Goal: Book appointment/travel/reservation

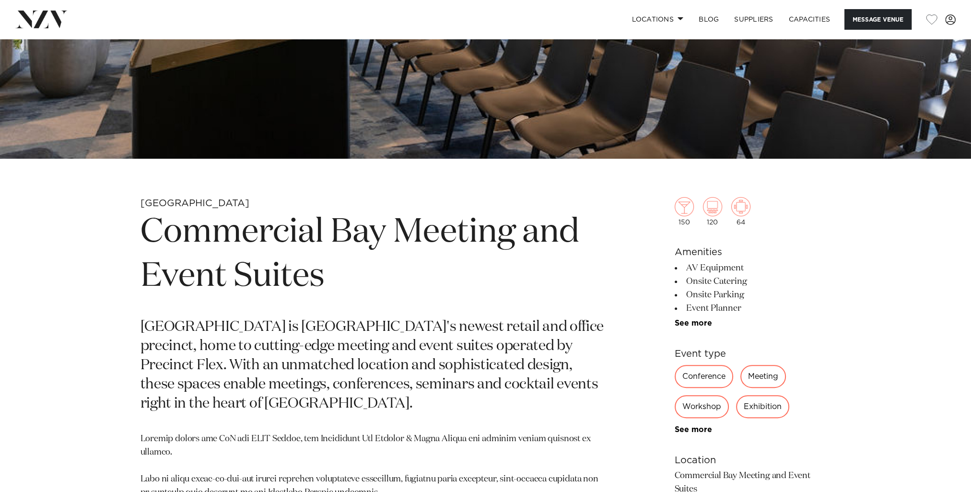
scroll to position [336, 0]
click at [765, 371] on div "Meeting" at bounding box center [763, 375] width 46 height 23
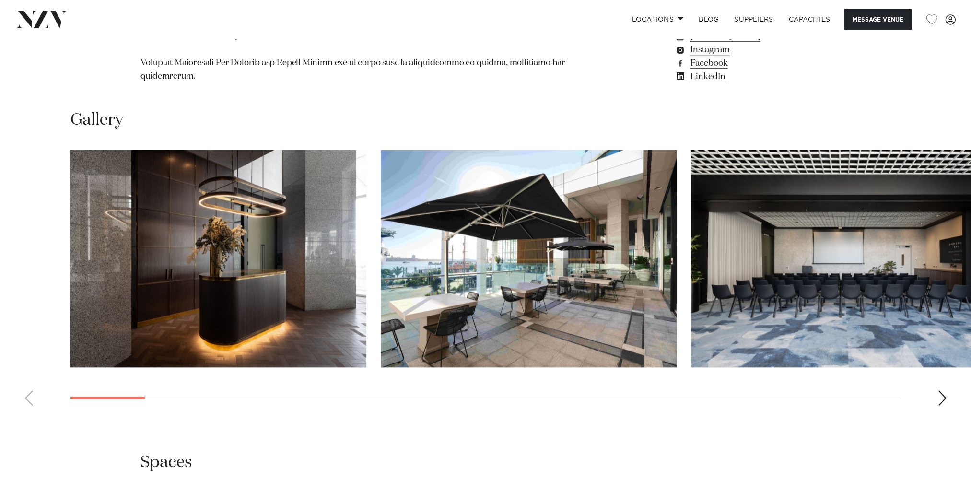
scroll to position [1139, 0]
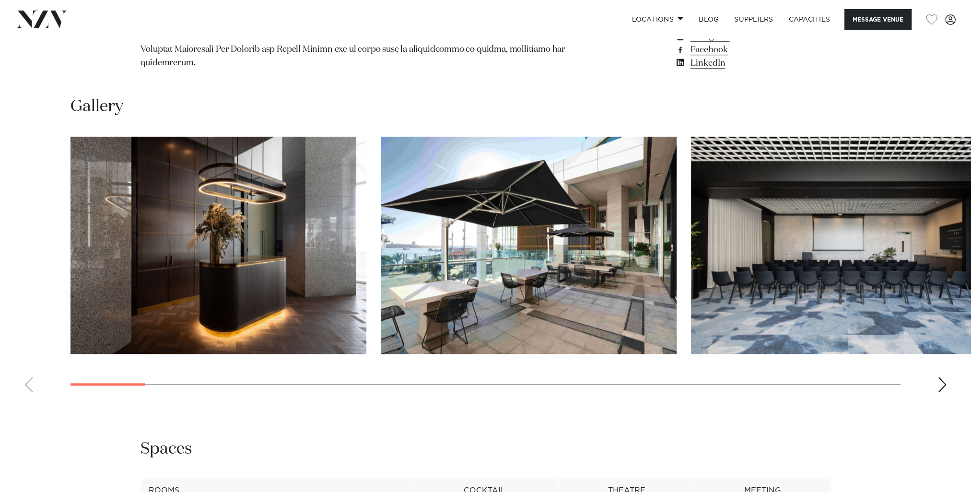
click at [946, 377] on div "Next slide" at bounding box center [942, 384] width 10 height 15
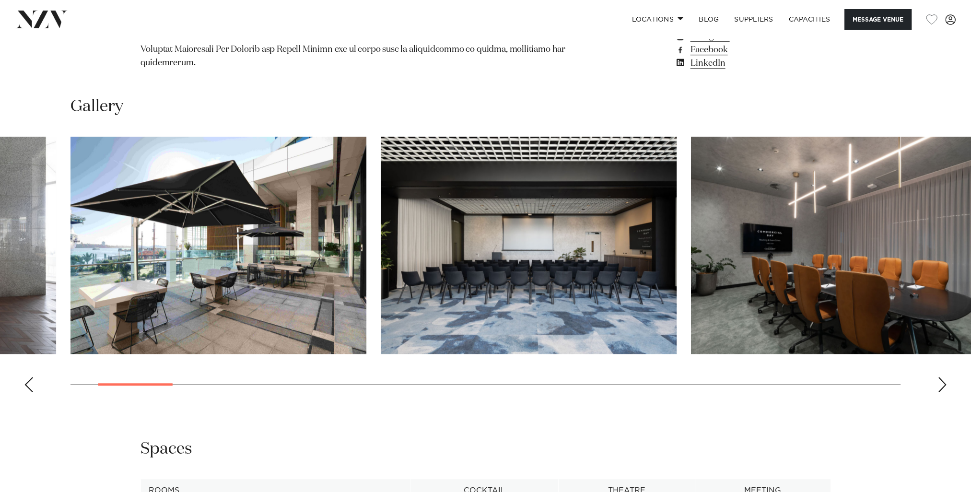
click at [946, 377] on div "Next slide" at bounding box center [942, 384] width 10 height 15
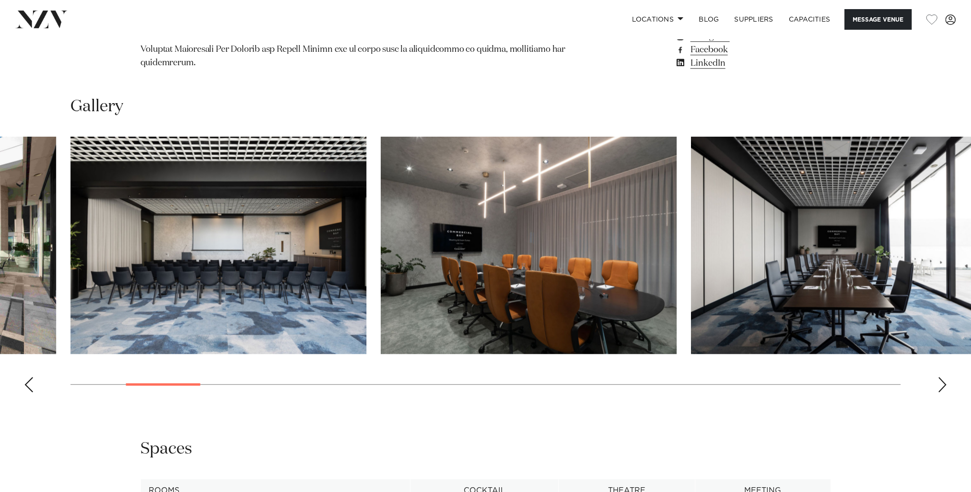
click at [941, 377] on div "Next slide" at bounding box center [942, 384] width 10 height 15
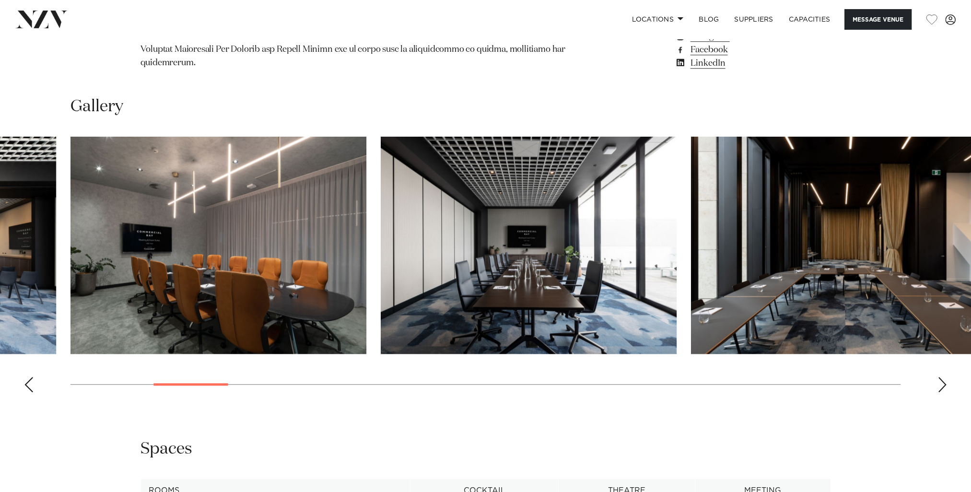
click at [941, 377] on div "Next slide" at bounding box center [942, 384] width 10 height 15
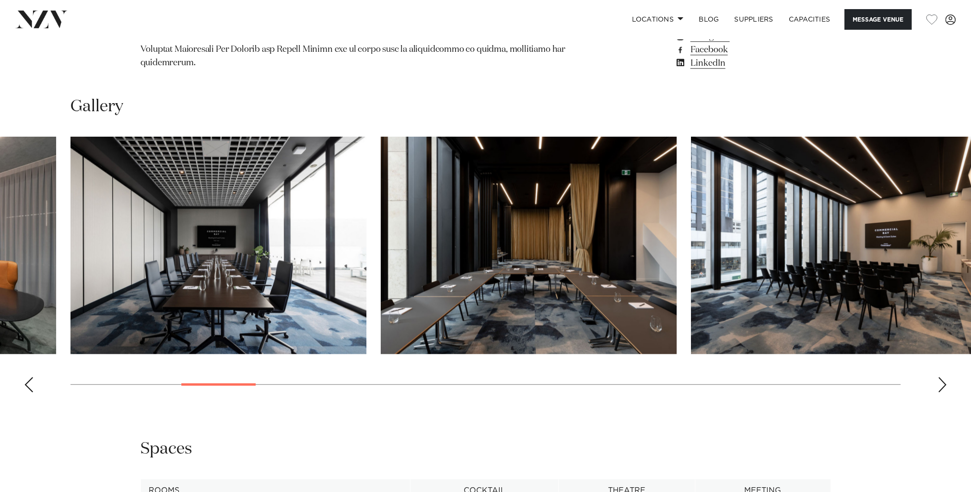
click at [941, 377] on div "Next slide" at bounding box center [942, 384] width 10 height 15
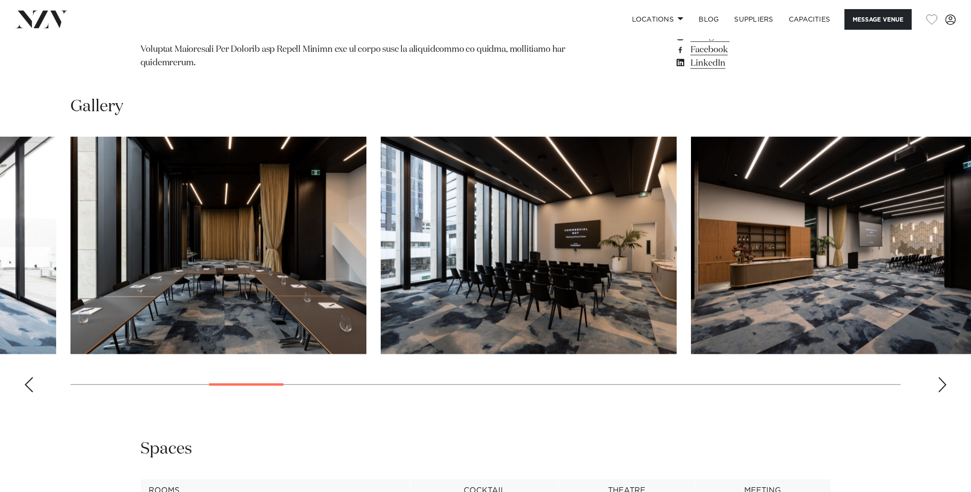
click at [941, 377] on div "Next slide" at bounding box center [942, 384] width 10 height 15
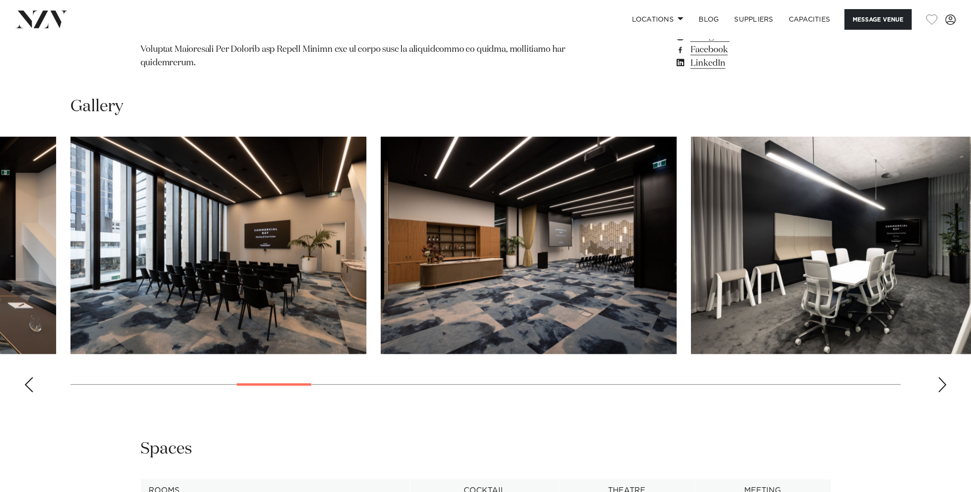
click at [941, 377] on div "Next slide" at bounding box center [942, 384] width 10 height 15
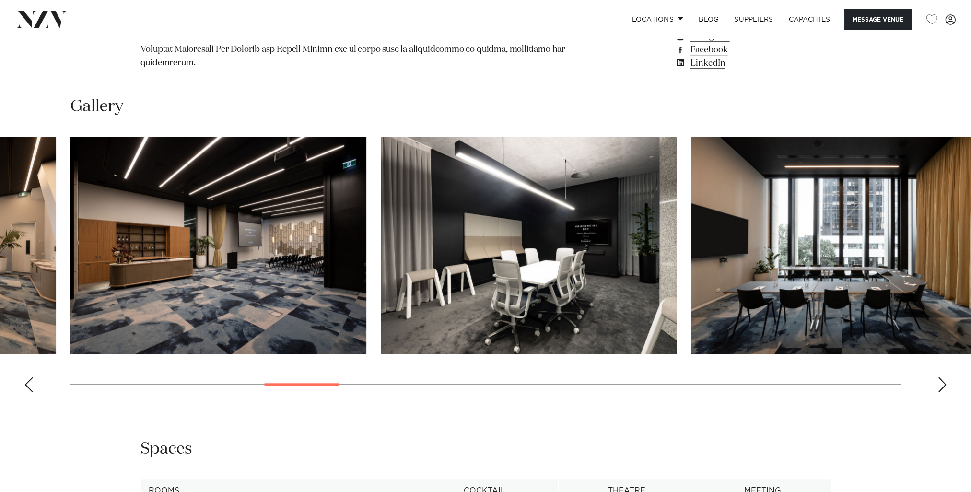
click at [941, 377] on div "Next slide" at bounding box center [942, 384] width 10 height 15
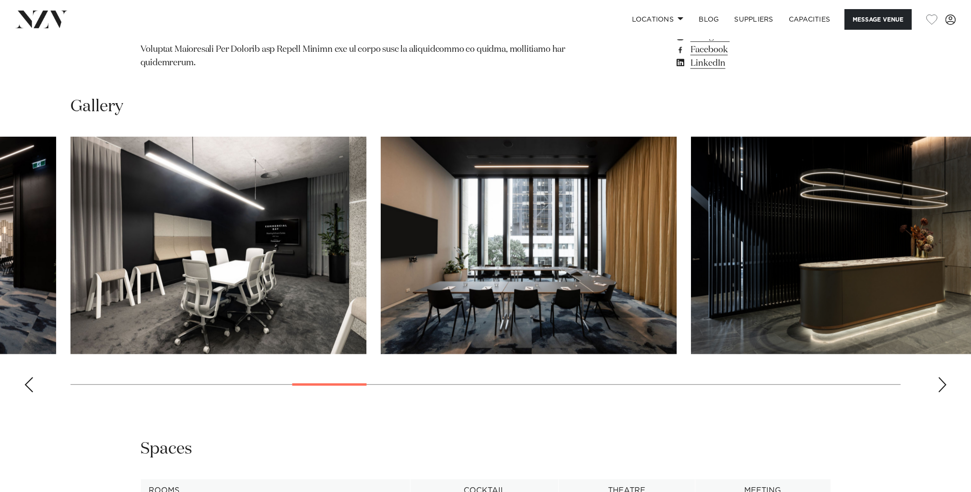
click at [941, 377] on div "Next slide" at bounding box center [942, 384] width 10 height 15
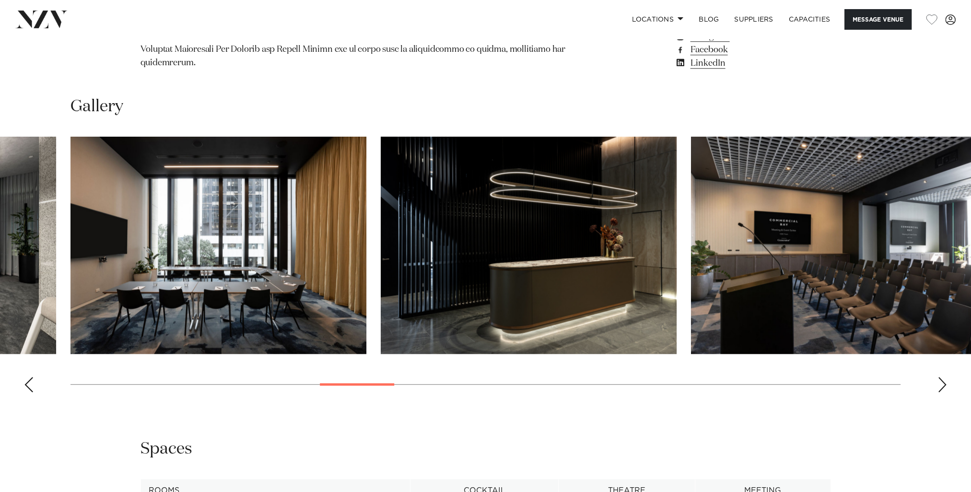
click at [941, 377] on div "Next slide" at bounding box center [942, 384] width 10 height 15
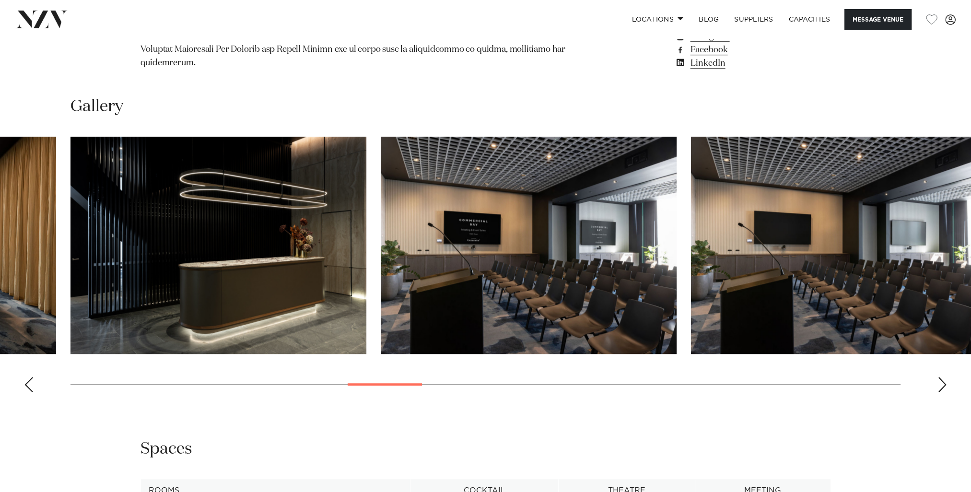
click at [941, 377] on div "Next slide" at bounding box center [942, 384] width 10 height 15
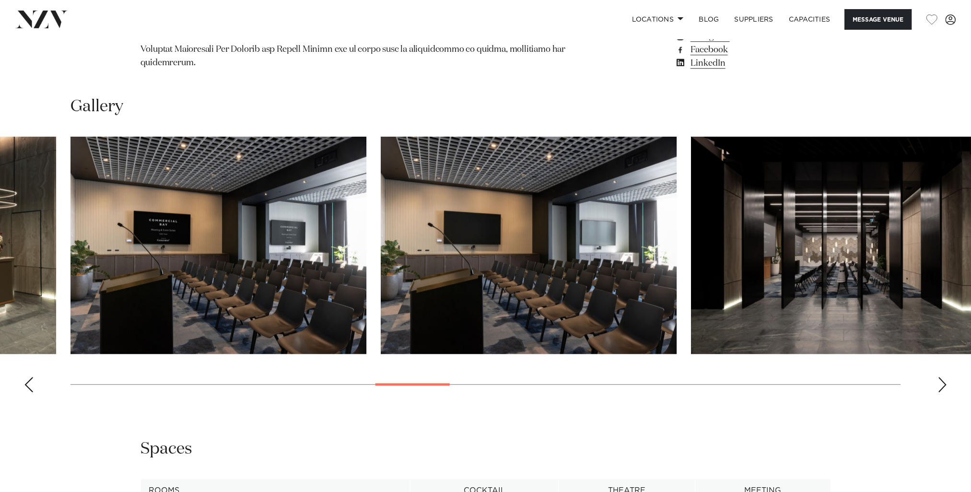
click at [941, 377] on div "Next slide" at bounding box center [942, 384] width 10 height 15
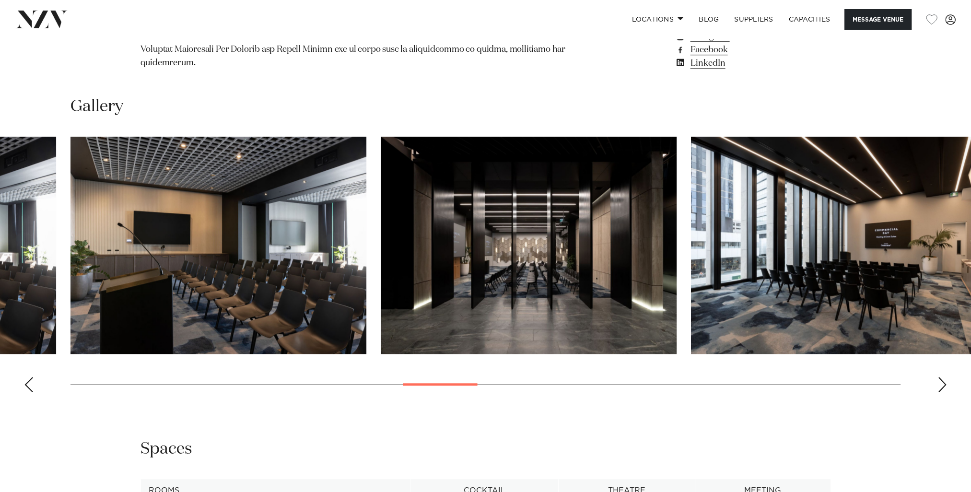
click at [941, 377] on div "Next slide" at bounding box center [942, 384] width 10 height 15
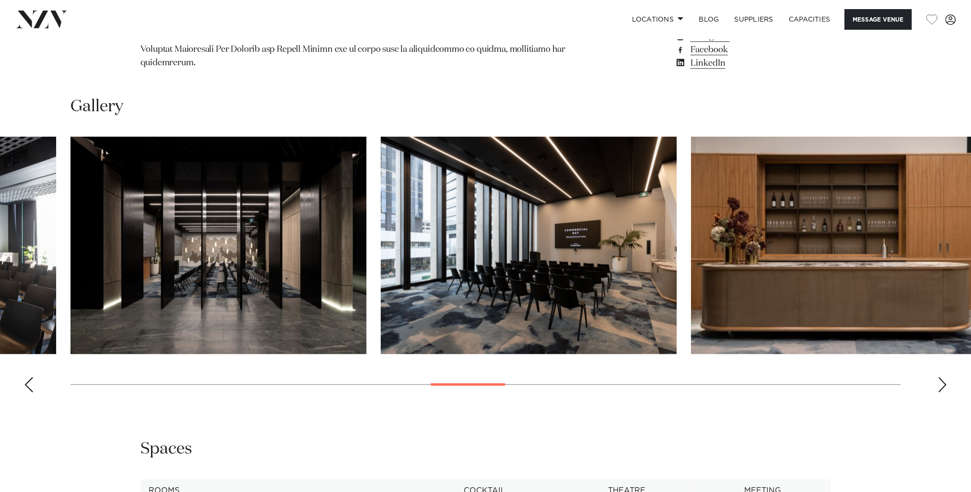
click at [941, 377] on div "Next slide" at bounding box center [942, 384] width 10 height 15
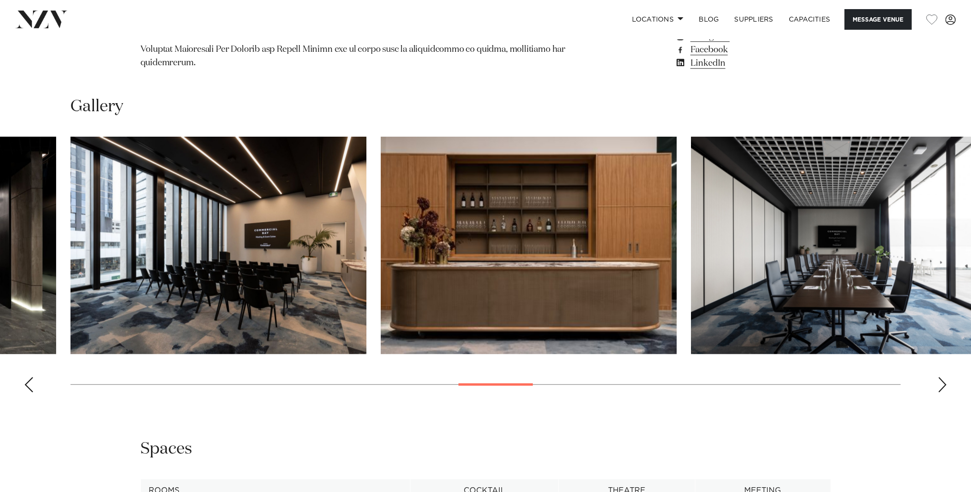
click at [941, 377] on div "Next slide" at bounding box center [942, 384] width 10 height 15
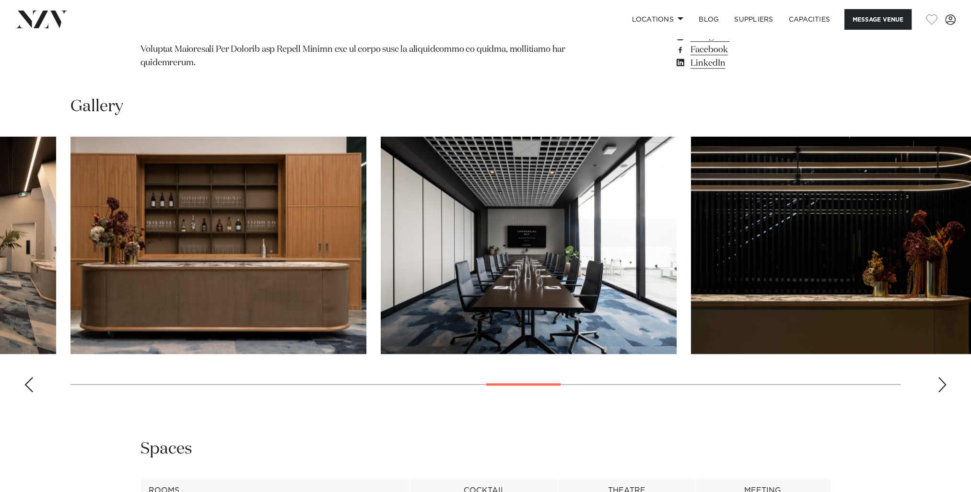
click at [941, 377] on div "Next slide" at bounding box center [942, 384] width 10 height 15
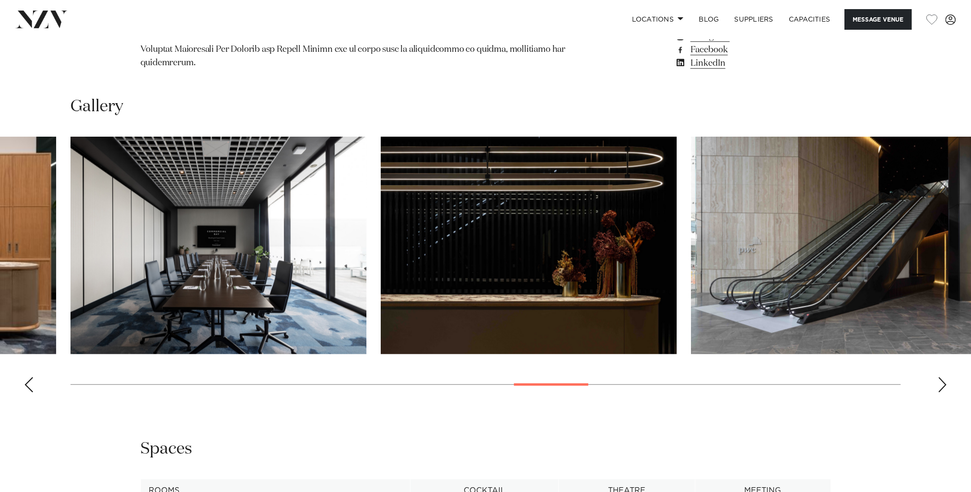
click at [947, 369] on swiper-container at bounding box center [485, 268] width 971 height 263
click at [945, 377] on div "Next slide" at bounding box center [942, 384] width 10 height 15
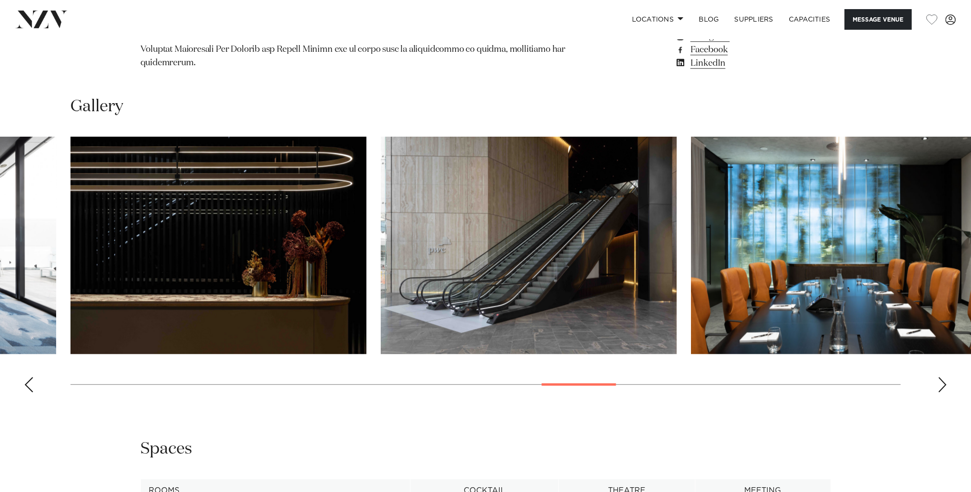
click at [941, 377] on div "Next slide" at bounding box center [942, 384] width 10 height 15
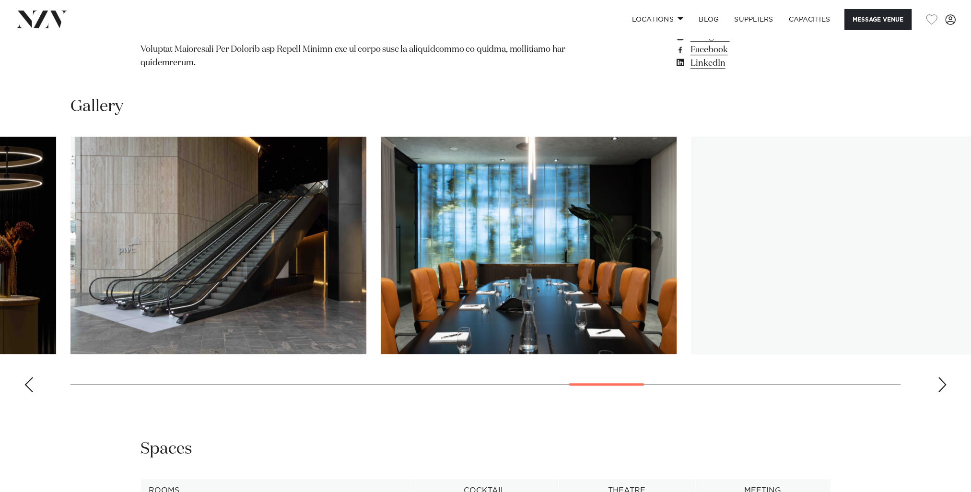
click at [941, 377] on div "Next slide" at bounding box center [942, 384] width 10 height 15
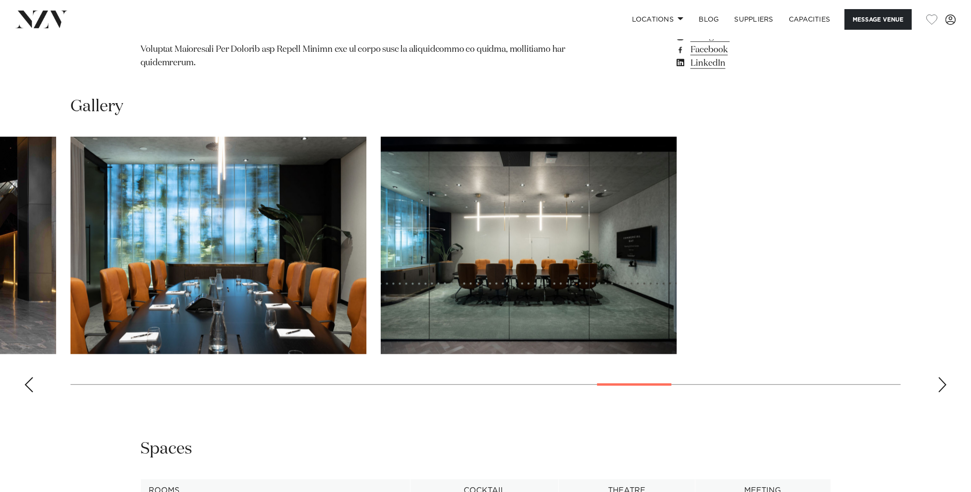
click at [941, 377] on div "Next slide" at bounding box center [942, 384] width 10 height 15
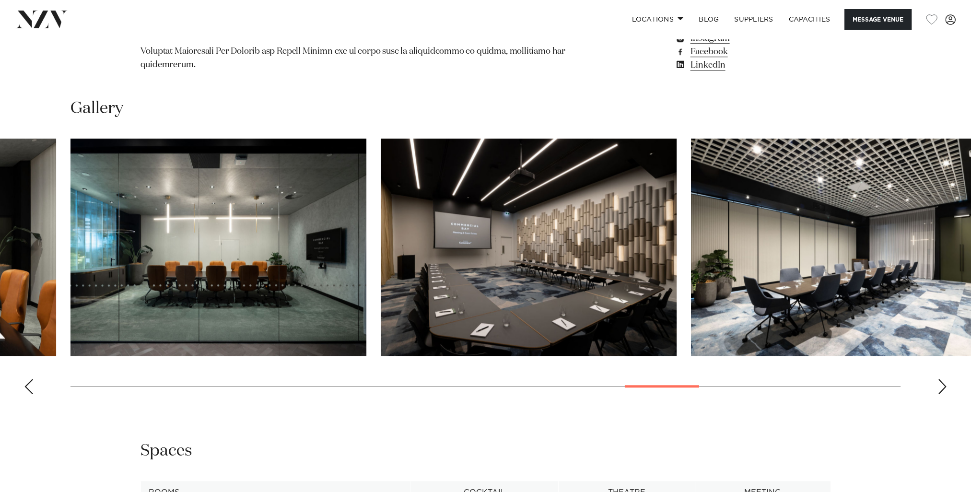
click at [29, 379] on div "Previous slide" at bounding box center [29, 386] width 10 height 15
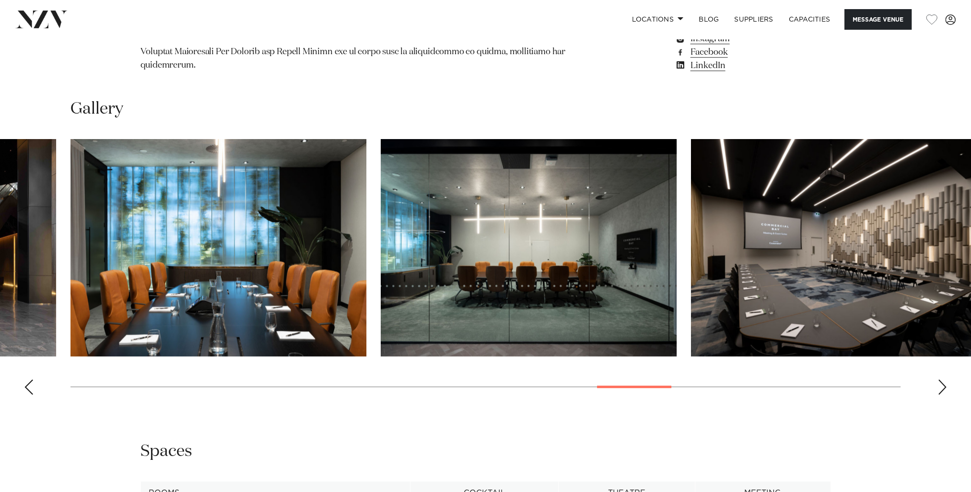
click at [32, 379] on div "Previous slide" at bounding box center [29, 386] width 10 height 15
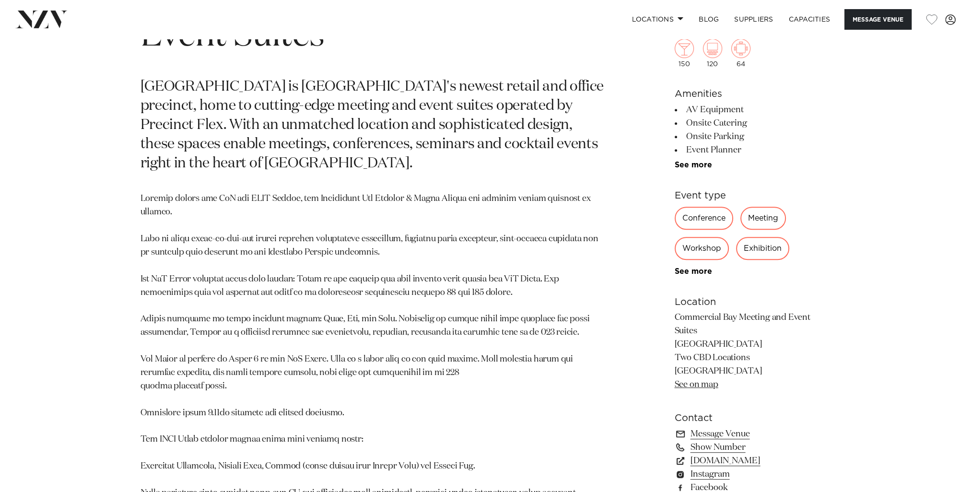
scroll to position [577, 0]
